Goal: Information Seeking & Learning: Learn about a topic

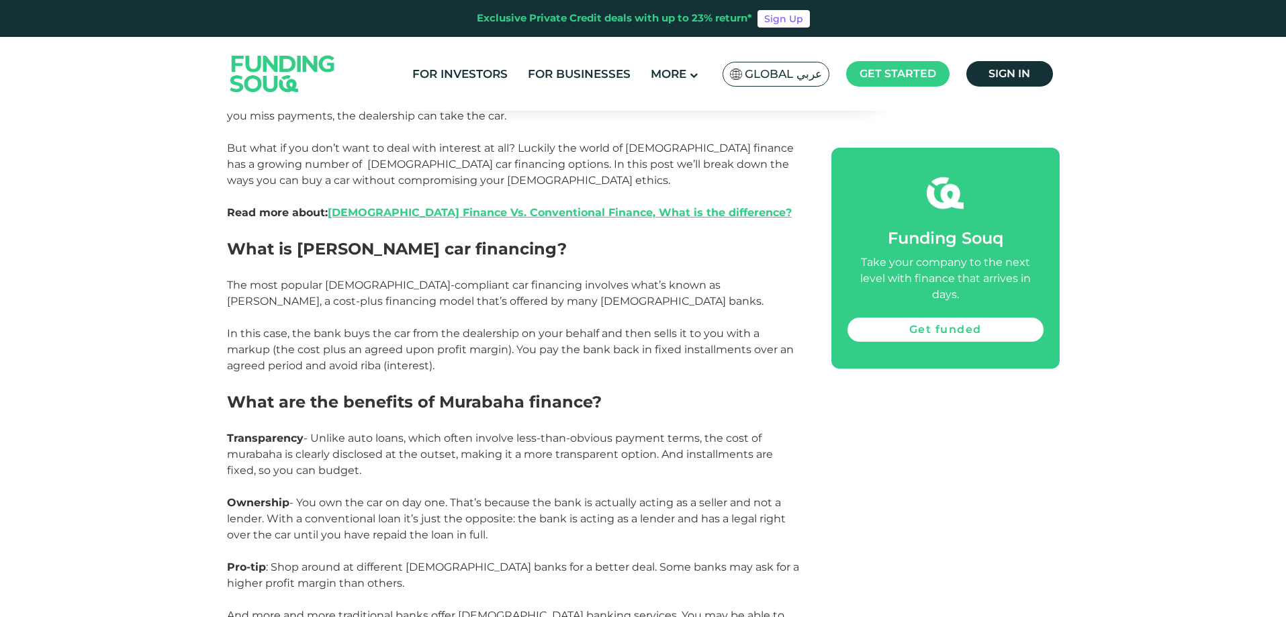
scroll to position [873, 0]
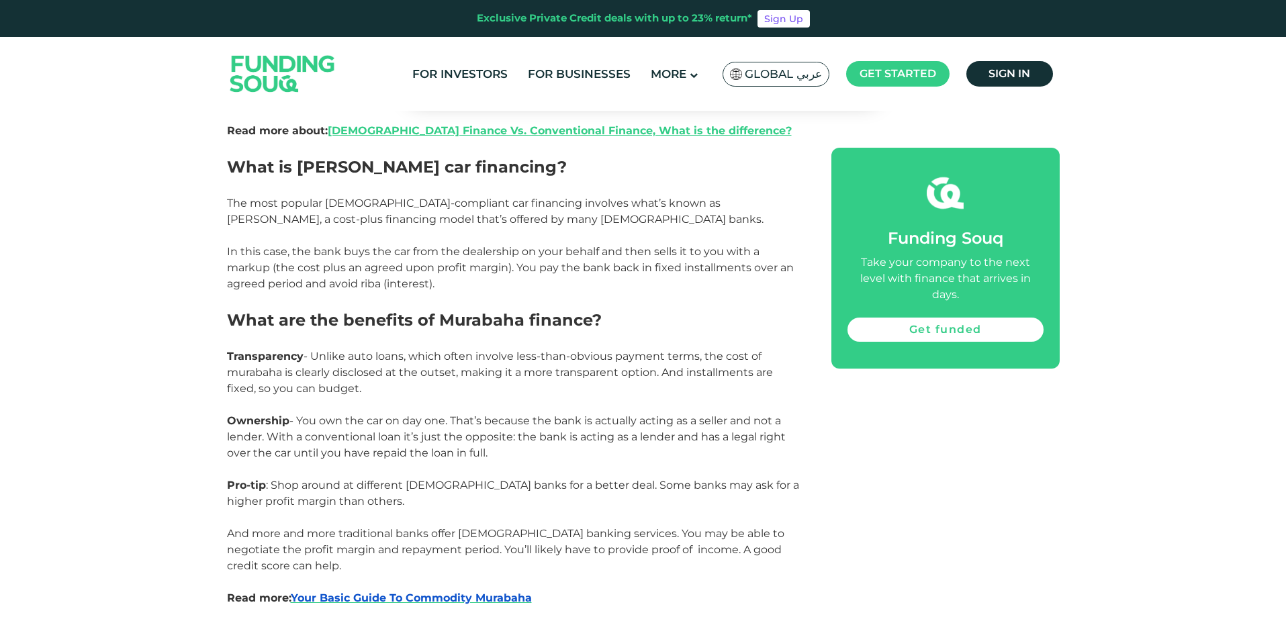
click at [491, 314] on span "What are the benefits of Murabaha finance?" at bounding box center [414, 319] width 375 height 19
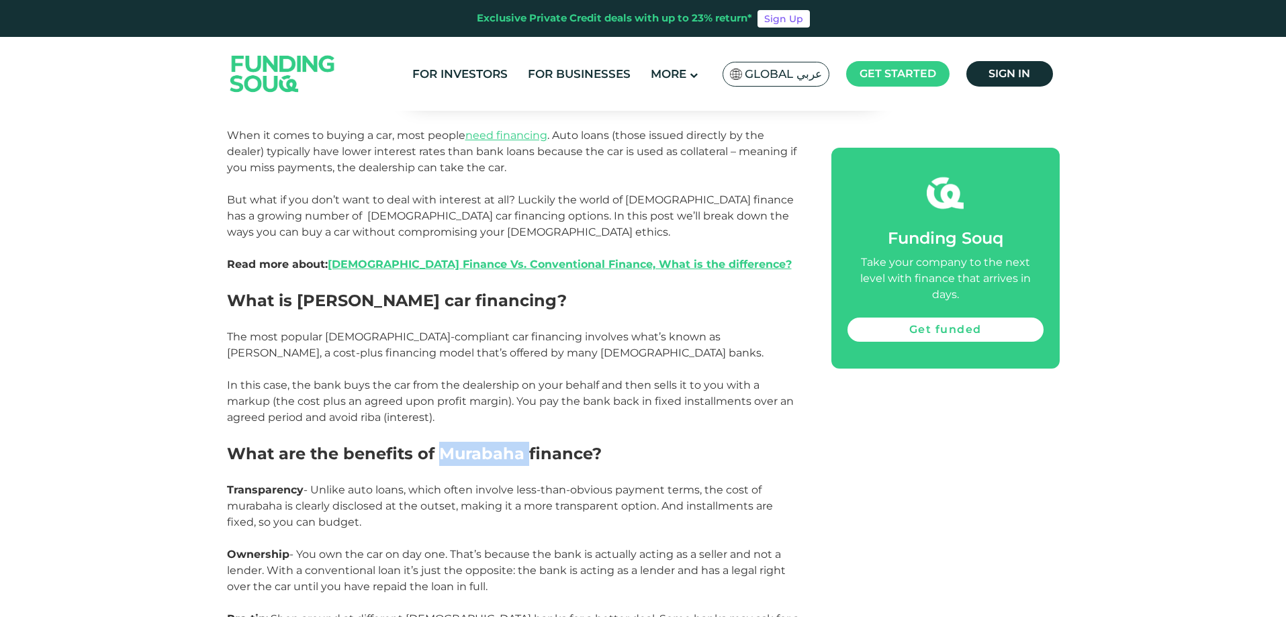
scroll to position [739, 0]
click at [464, 310] on span "What is [PERSON_NAME] car financing?" at bounding box center [397, 301] width 340 height 19
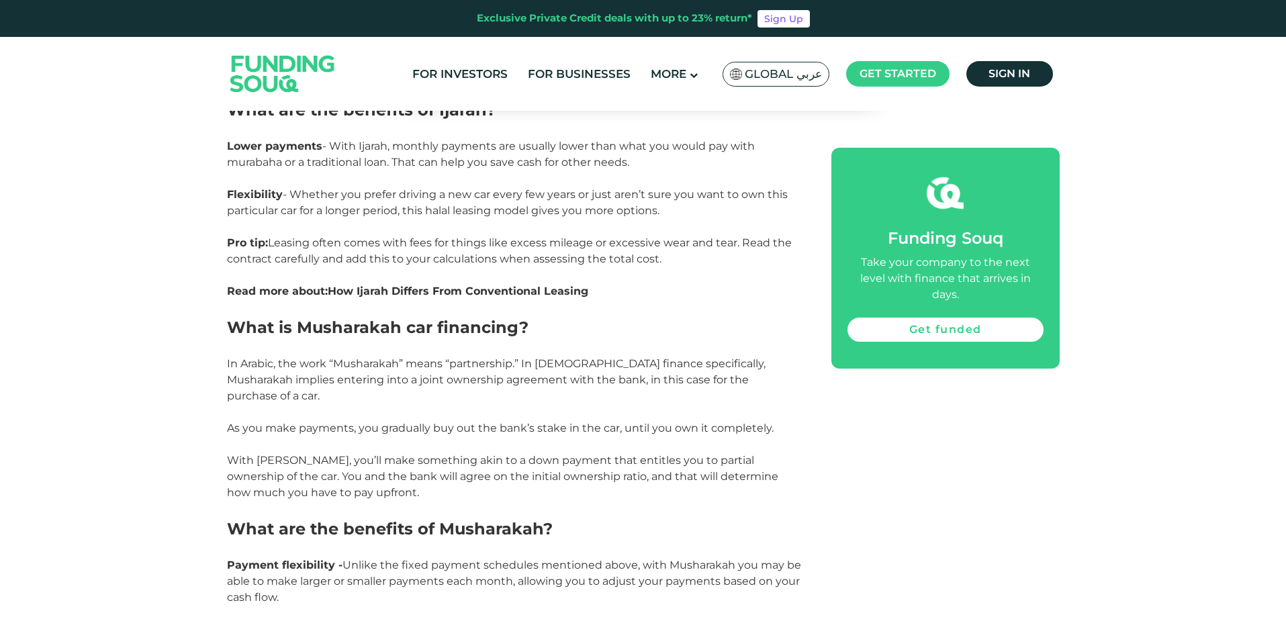
scroll to position [1679, 0]
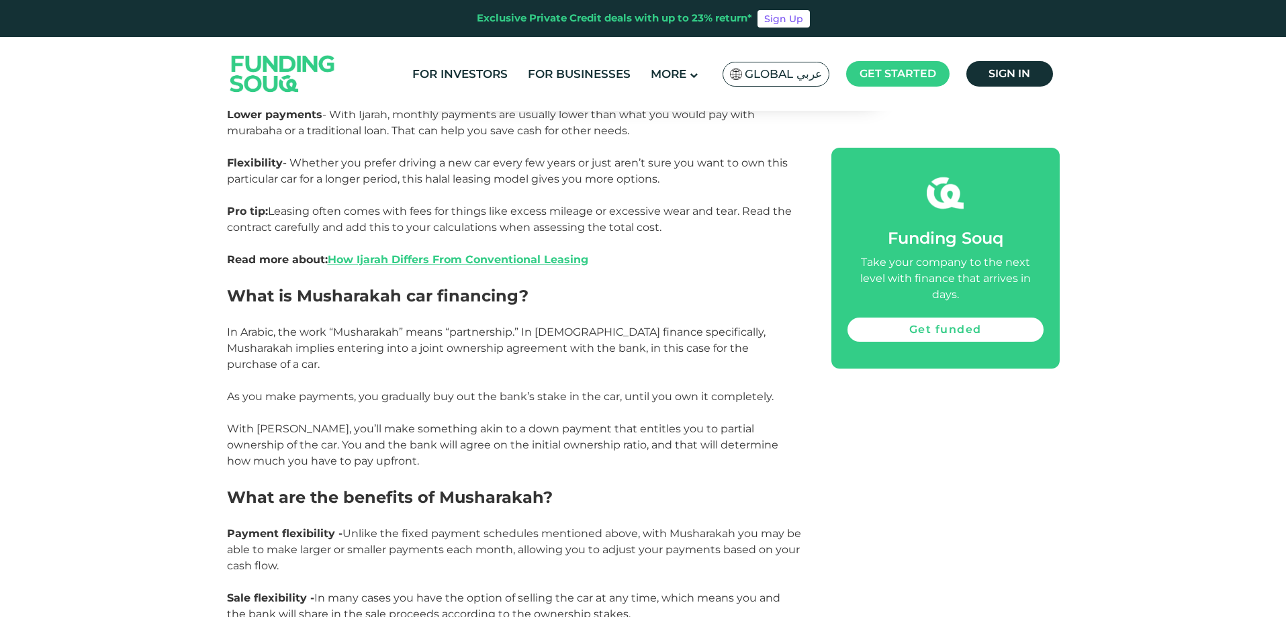
click at [353, 330] on span "In Arabic, the work “Musharakah” means “partnership.” In [DEMOGRAPHIC_DATA] fin…" at bounding box center [496, 348] width 539 height 45
click at [422, 331] on span "In Arabic, the work “Musharakah” means “partnership.” In [DEMOGRAPHIC_DATA] fin…" at bounding box center [496, 348] width 539 height 45
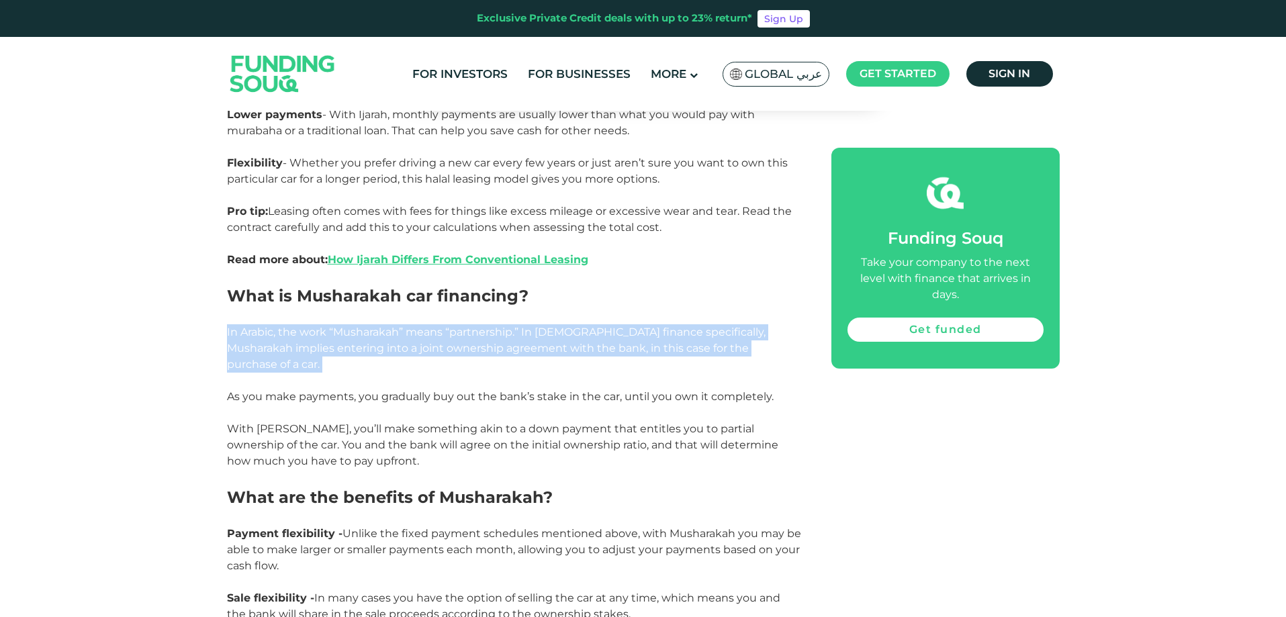
click at [422, 331] on span "In Arabic, the work “Musharakah” means “partnership.” In [DEMOGRAPHIC_DATA] fin…" at bounding box center [496, 348] width 539 height 45
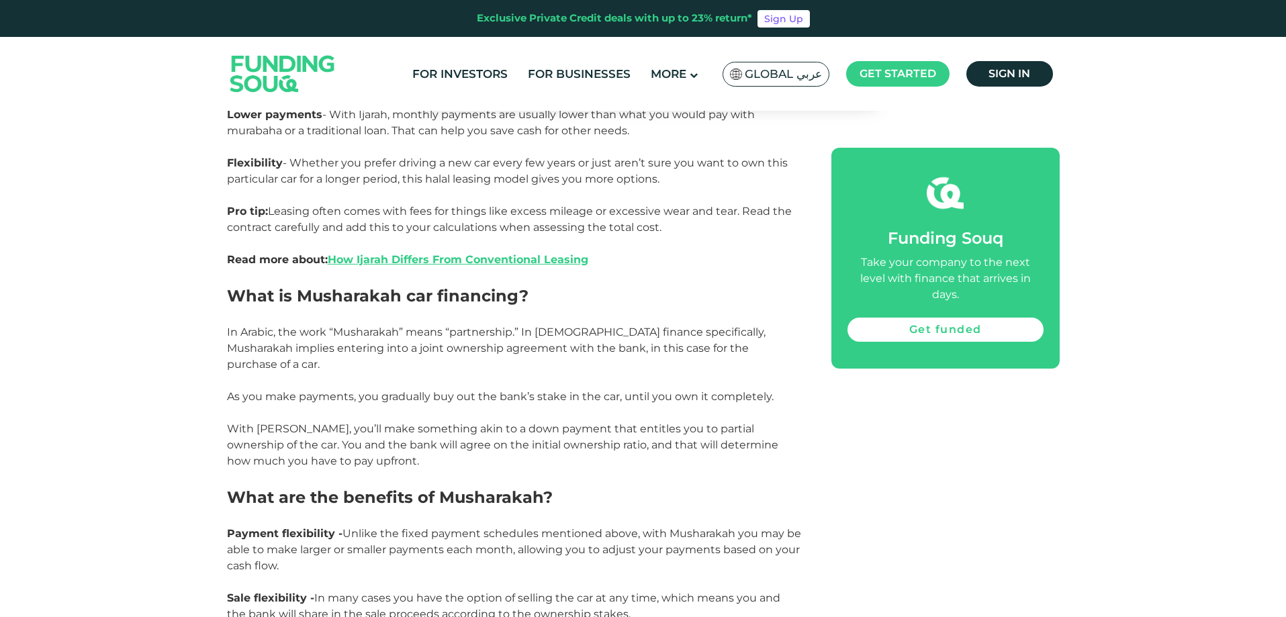
click at [325, 422] on span "With [PERSON_NAME], you’ll make something akin to a down payment that entitles …" at bounding box center [502, 444] width 551 height 45
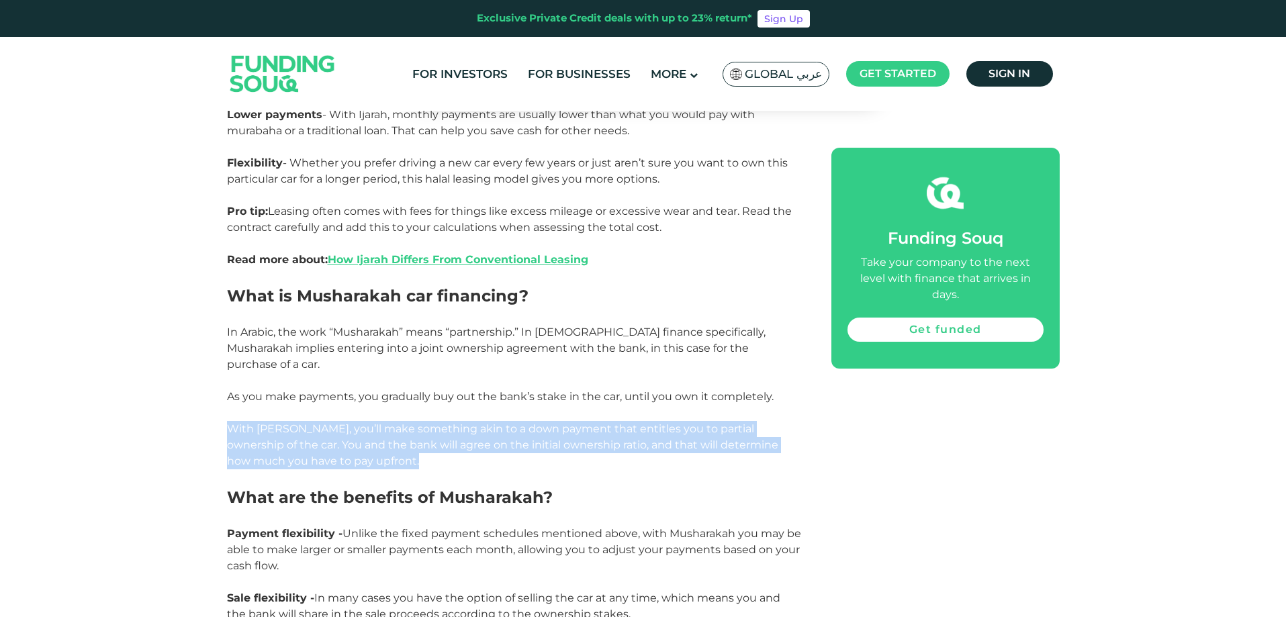
click at [325, 422] on span "With [PERSON_NAME], you’ll make something akin to a down payment that entitles …" at bounding box center [502, 444] width 551 height 45
click at [441, 433] on span "With [PERSON_NAME], you’ll make something akin to a down payment that entitles …" at bounding box center [502, 444] width 551 height 45
